Goal: Use online tool/utility

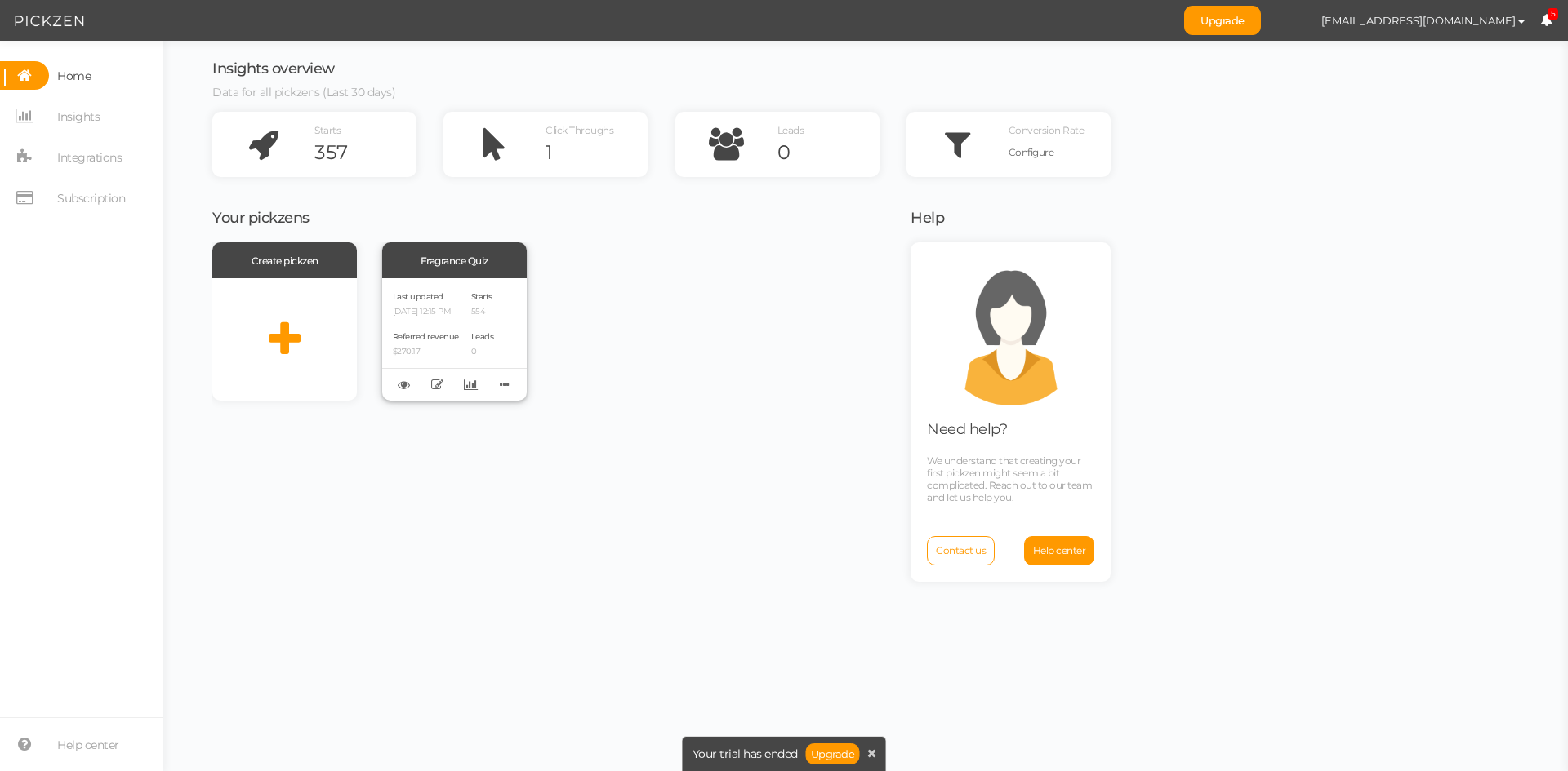
click at [458, 334] on div "Referred revenue $270.17" at bounding box center [426, 343] width 66 height 28
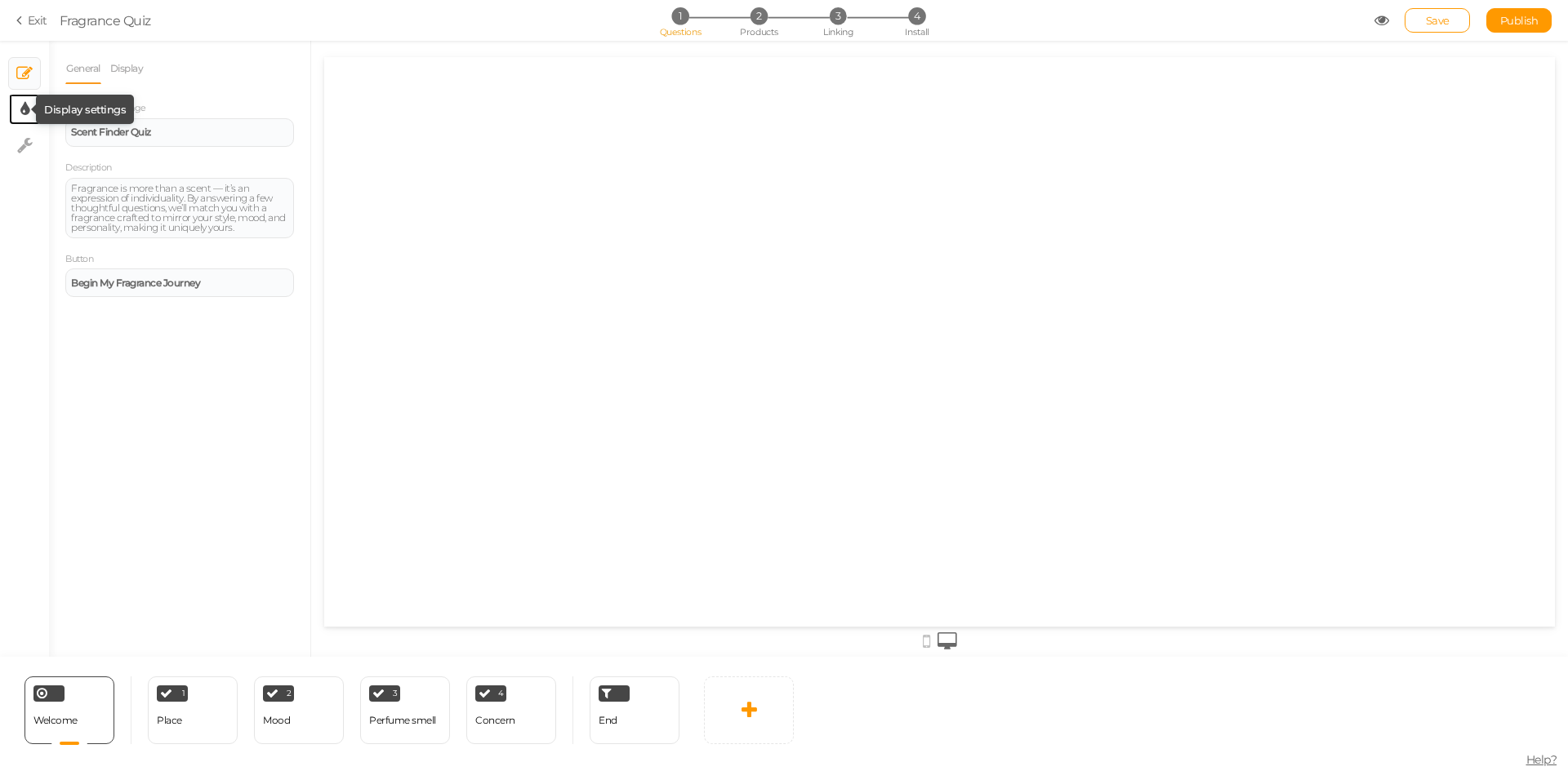
click at [26, 112] on icon at bounding box center [25, 109] width 9 height 16
select select "2"
select select "opensans"
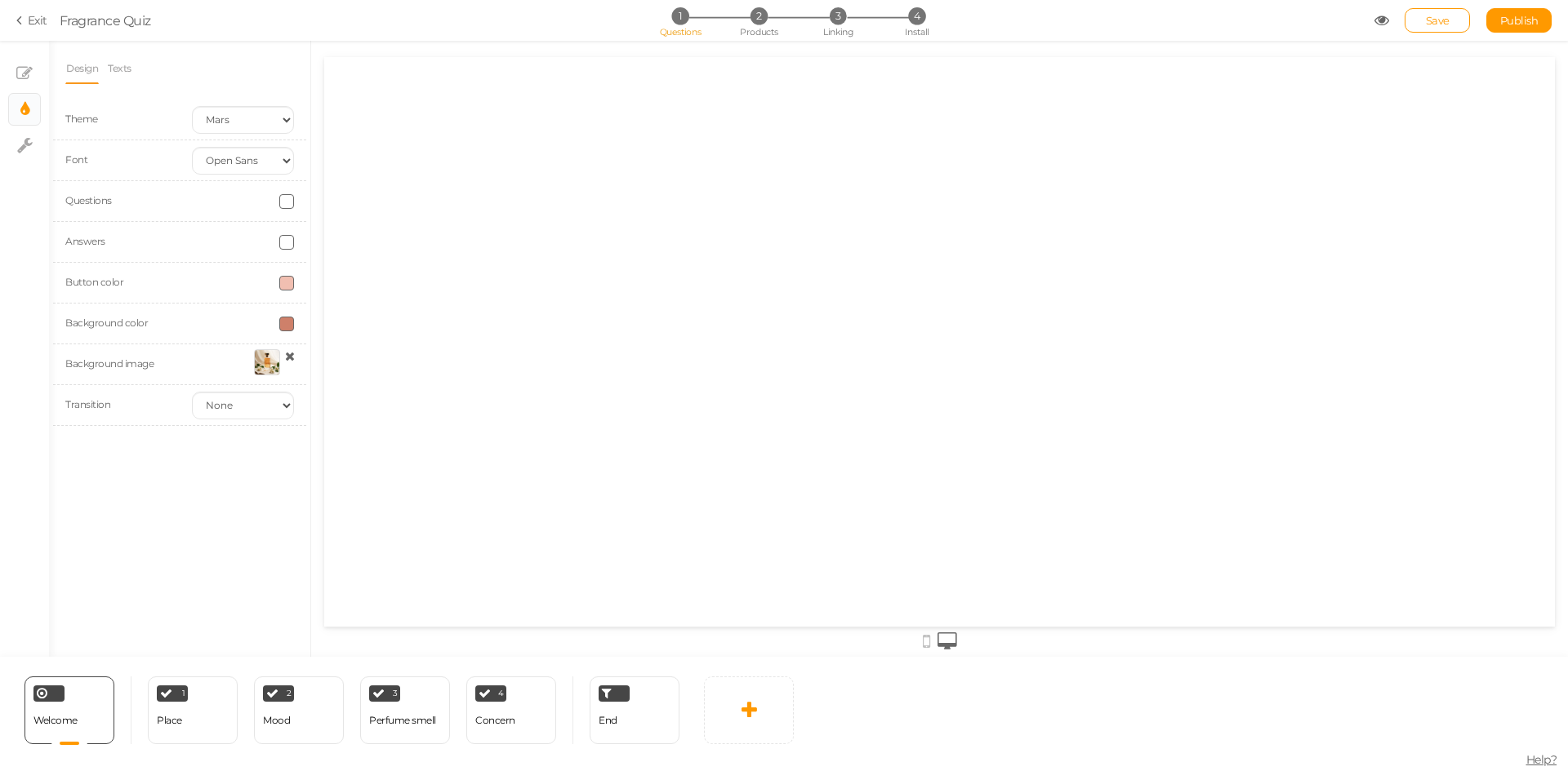
click at [257, 363] on div at bounding box center [266, 363] width 26 height 26
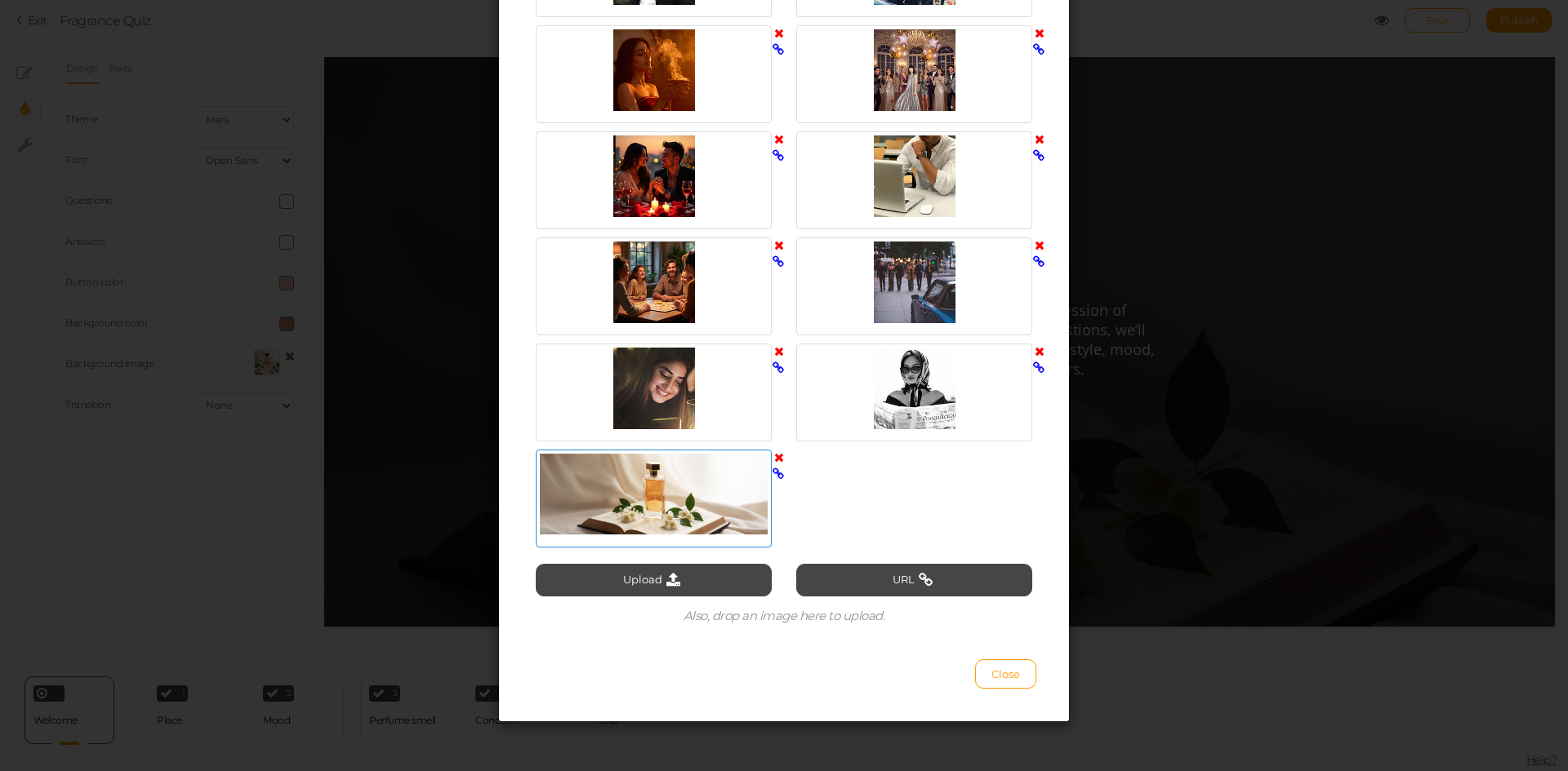
click at [660, 470] on div at bounding box center [654, 494] width 228 height 82
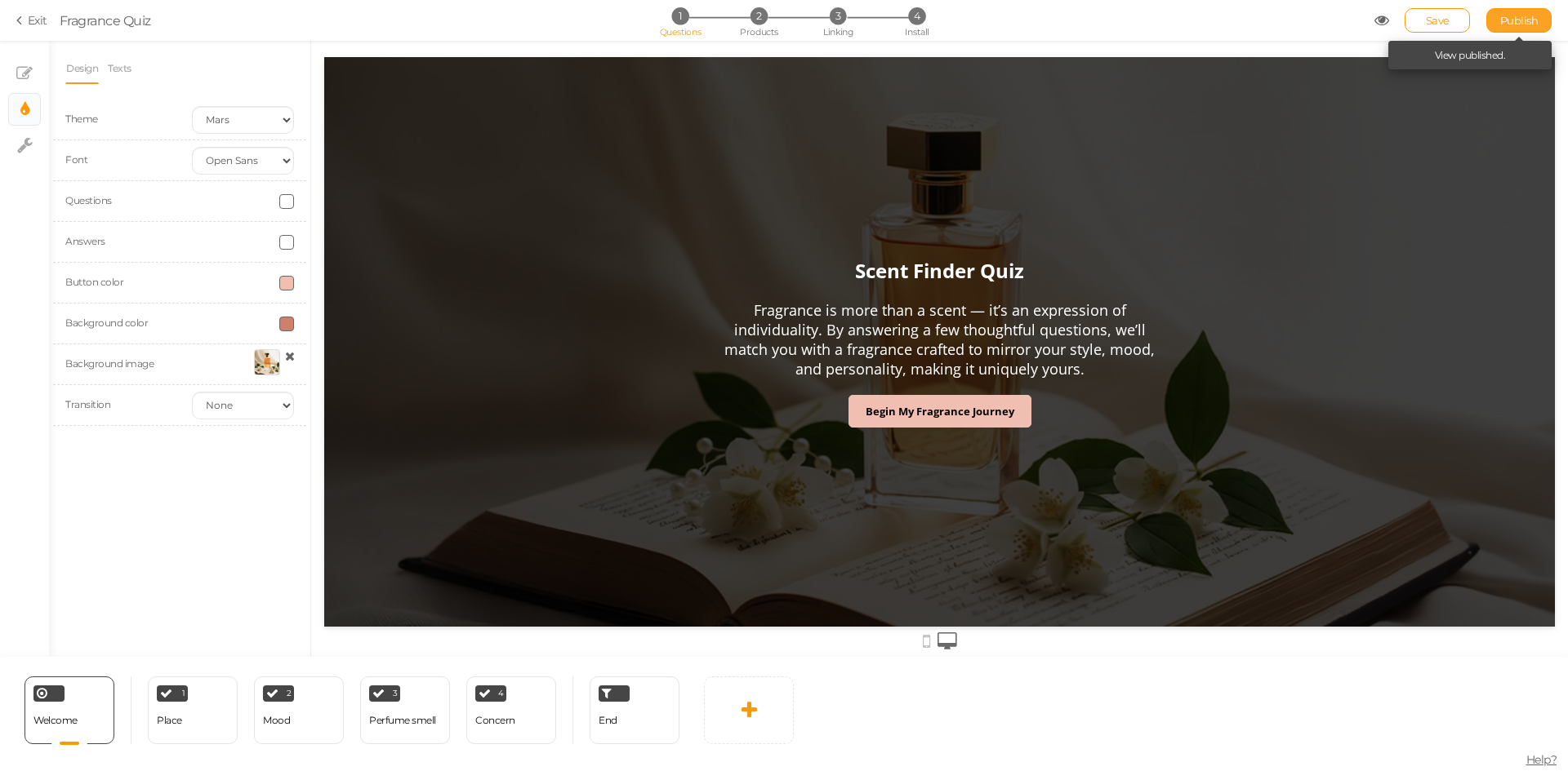
click at [1507, 18] on span "Publish" at bounding box center [1519, 20] width 38 height 13
click at [33, 21] on link "Exit" at bounding box center [31, 20] width 31 height 16
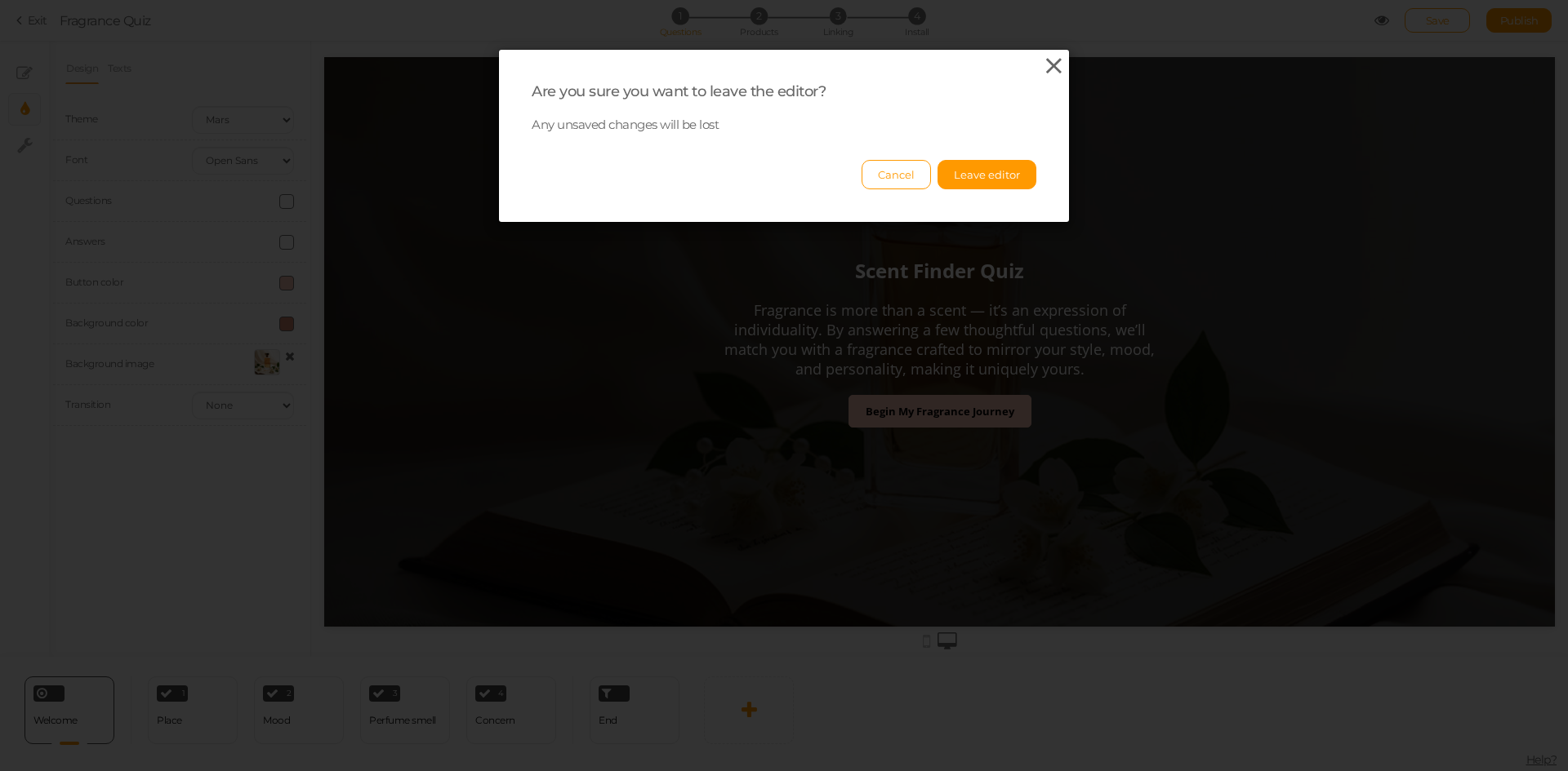
click at [1056, 69] on icon at bounding box center [1054, 66] width 24 height 25
